Goal: Transaction & Acquisition: Purchase product/service

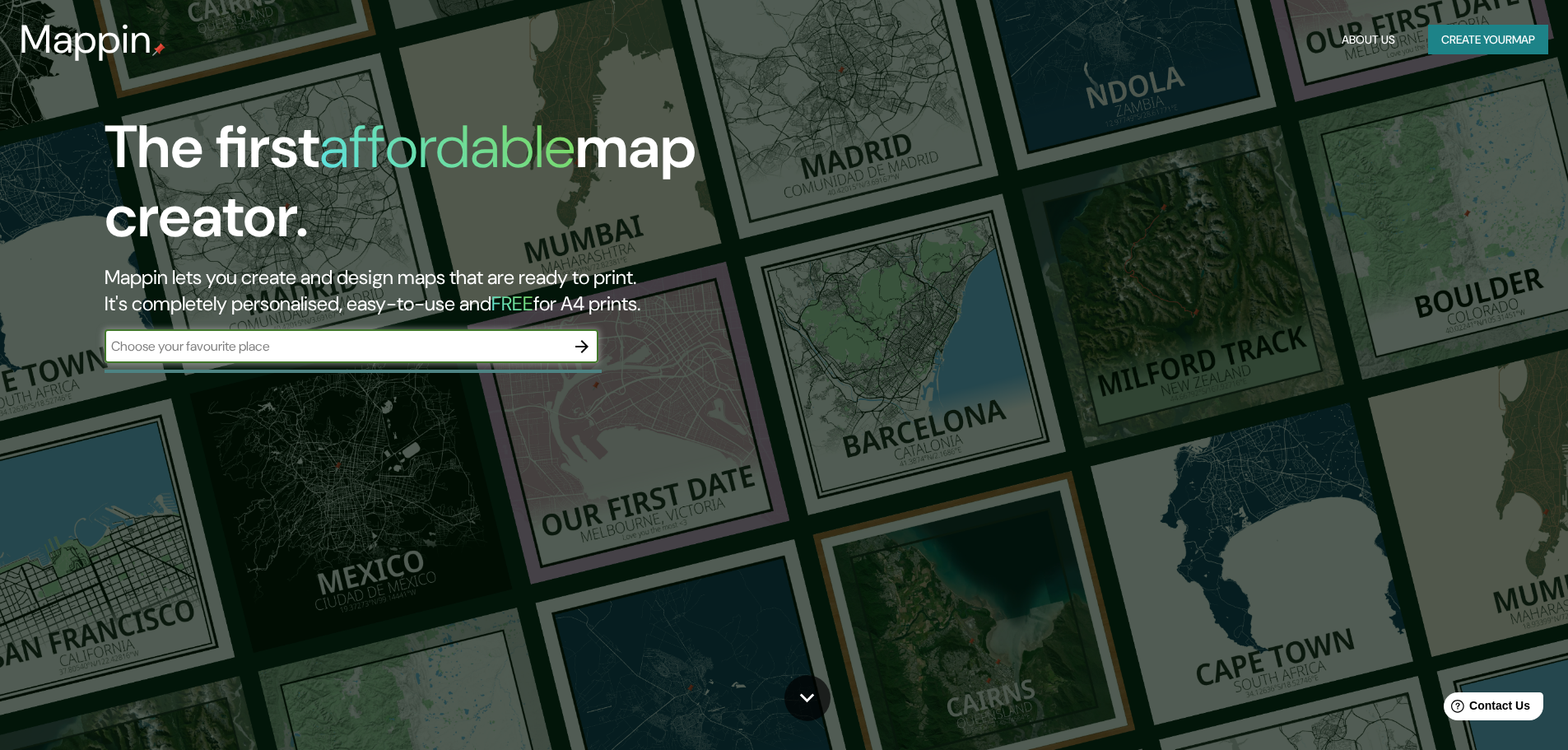
click at [272, 349] on input "text" at bounding box center [335, 346] width 461 height 19
type input "[PERSON_NAME]"
click at [581, 347] on icon "button" at bounding box center [582, 347] width 20 height 20
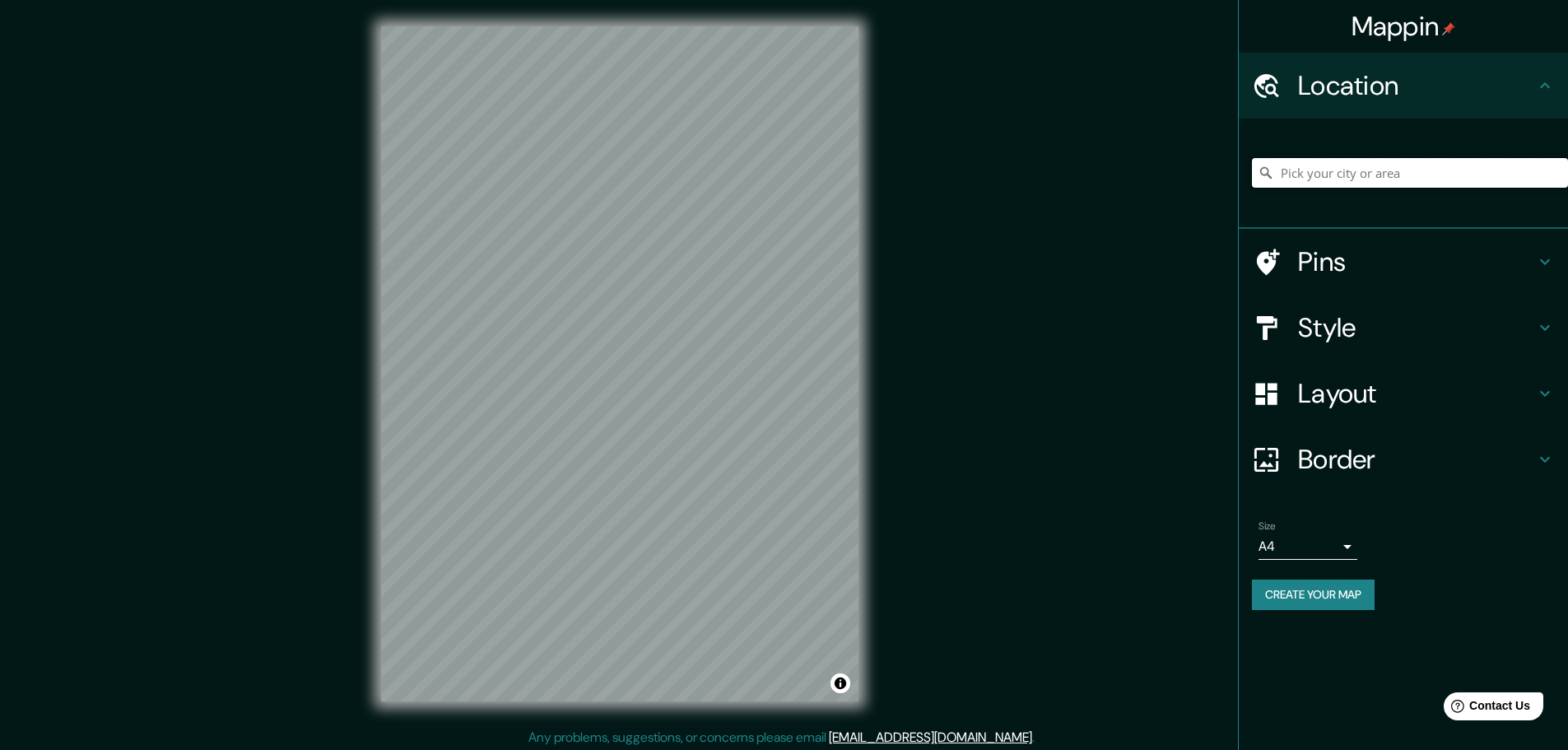
click at [1289, 176] on input "Pick your city or area" at bounding box center [1410, 172] width 316 height 29
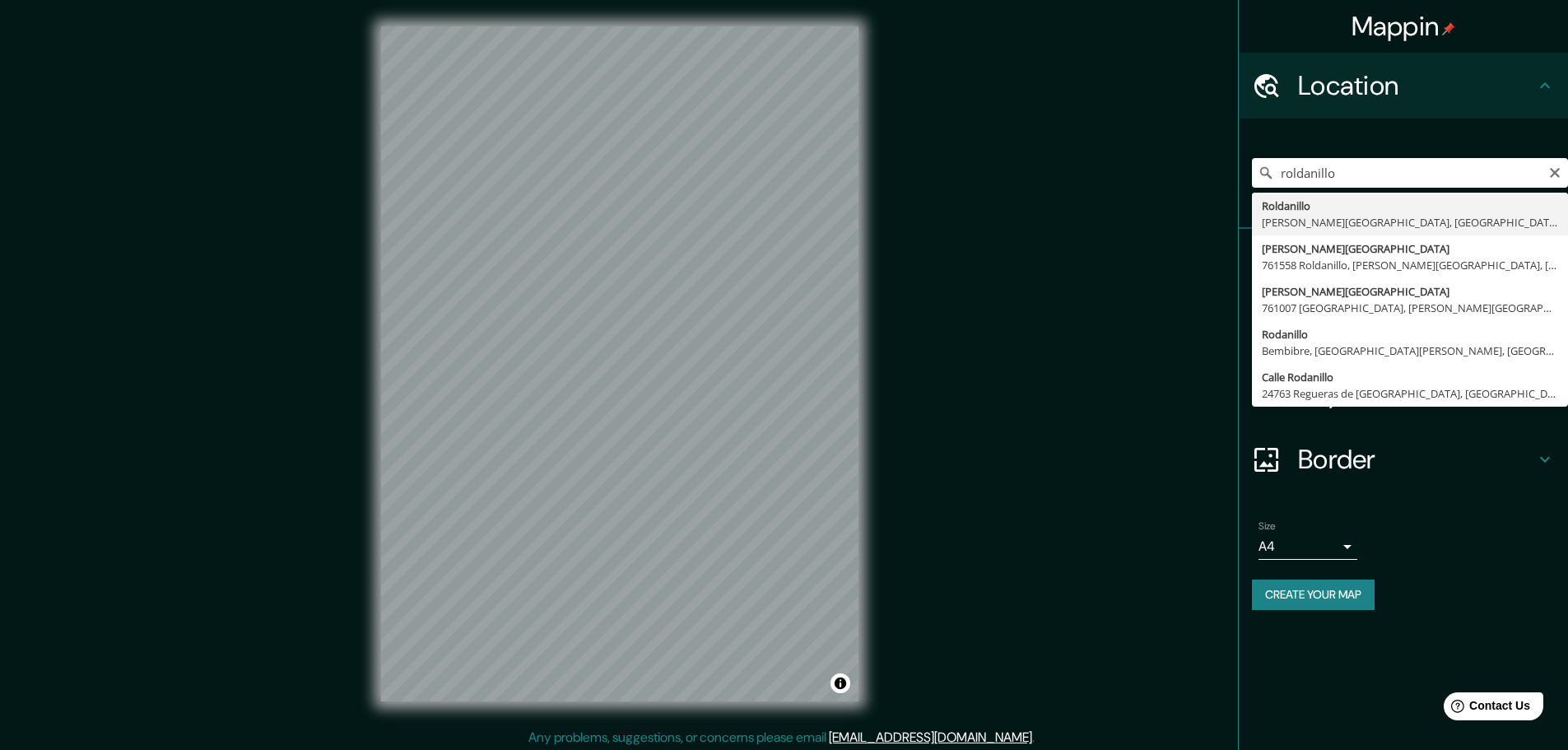
type input "Roldanillo, [PERSON_NAME][GEOGRAPHIC_DATA], [GEOGRAPHIC_DATA]"
